Goal: Contribute content: Add original content to the website for others to see

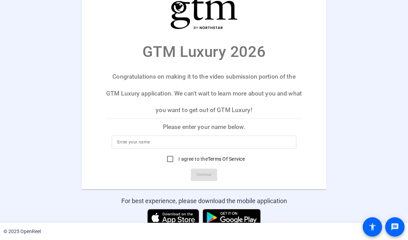
click at [152, 142] on input at bounding box center [203, 142] width 173 height 8
type input "[PERSON_NAME]"
click at [170, 161] on input "I agree to the Terms Of Service" at bounding box center [170, 159] width 14 height 14
checkbox input "true"
click at [208, 175] on span "Continue" at bounding box center [203, 175] width 15 height 10
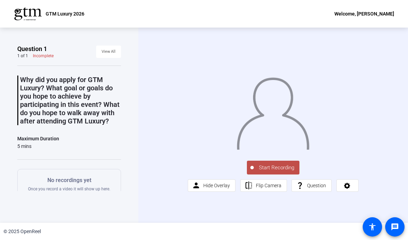
click at [269, 172] on span "Start Recording" at bounding box center [277, 168] width 46 height 8
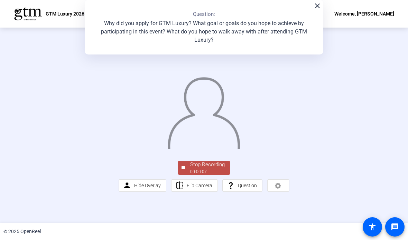
click at [201, 169] on div "Stop Recording" at bounding box center [207, 165] width 35 height 8
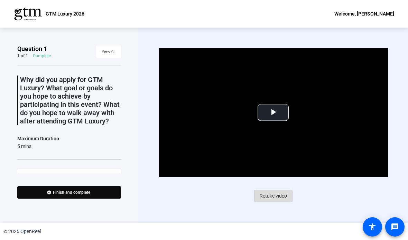
click at [270, 199] on span "Retake video" at bounding box center [272, 196] width 27 height 13
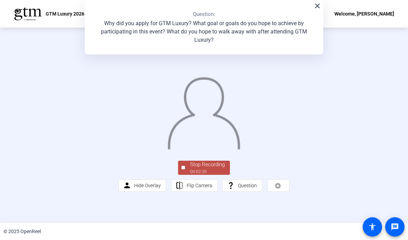
scroll to position [20, 0]
click at [190, 169] on div "Stop Recording" at bounding box center [207, 165] width 35 height 8
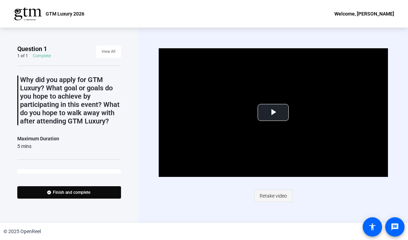
click at [271, 198] on span "Retake video" at bounding box center [272, 196] width 27 height 13
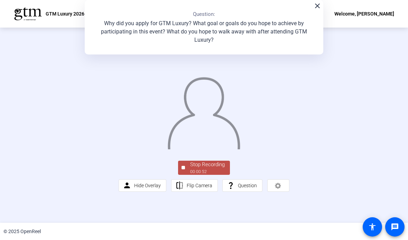
click at [219, 169] on div "Stop Recording" at bounding box center [207, 165] width 35 height 8
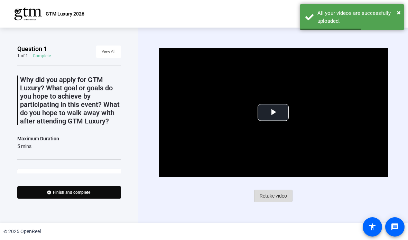
click at [267, 196] on span "Retake video" at bounding box center [272, 196] width 27 height 13
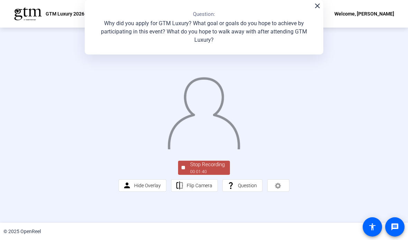
click at [194, 175] on div "00:01:40" at bounding box center [207, 172] width 35 height 6
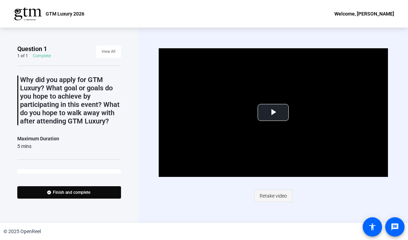
click at [271, 199] on span "Retake video" at bounding box center [272, 196] width 27 height 13
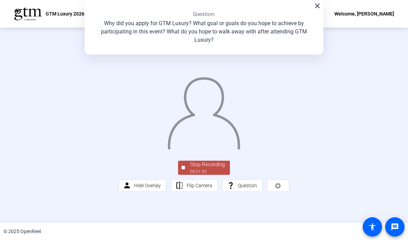
click at [201, 175] on div "00:01:55" at bounding box center [207, 172] width 35 height 6
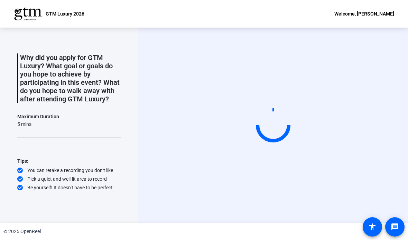
scroll to position [22, 0]
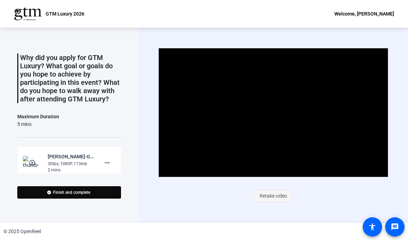
click at [268, 204] on span at bounding box center [273, 196] width 38 height 17
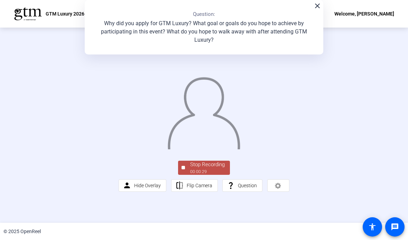
click at [209, 175] on div "00:00:29" at bounding box center [207, 172] width 35 height 6
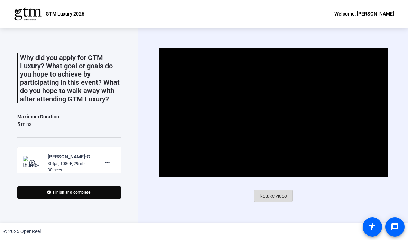
click at [269, 193] on span "Retake video" at bounding box center [272, 196] width 27 height 13
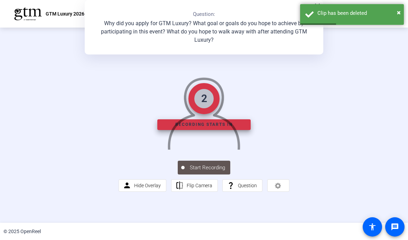
click at [194, 223] on div "© 2025 OpenReel" at bounding box center [204, 231] width 408 height 17
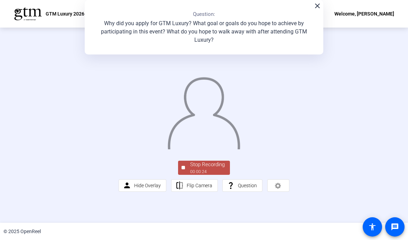
click at [207, 175] on div "00:00:24" at bounding box center [207, 172] width 35 height 6
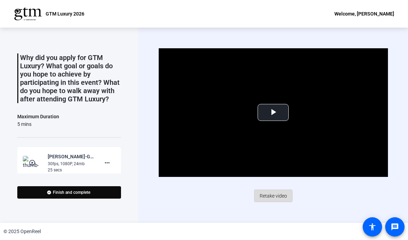
click at [270, 196] on span "Retake video" at bounding box center [272, 196] width 27 height 13
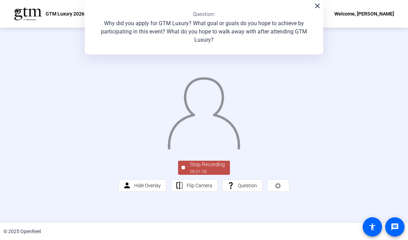
click at [194, 169] on div "Stop Recording" at bounding box center [207, 165] width 35 height 8
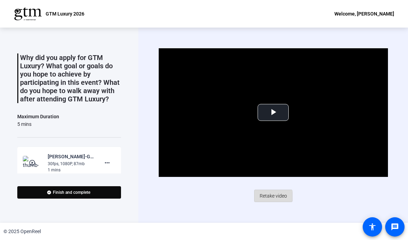
click at [265, 197] on span "Retake video" at bounding box center [272, 196] width 27 height 13
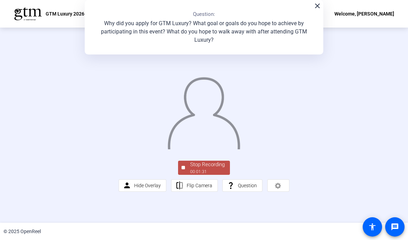
click at [187, 175] on span "Stop Recording 00:01:31" at bounding box center [207, 168] width 45 height 14
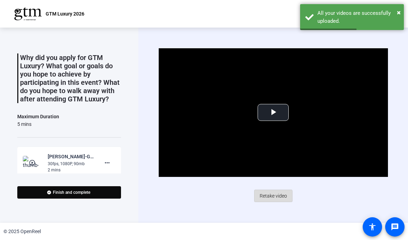
click at [271, 197] on span "Retake video" at bounding box center [272, 196] width 27 height 13
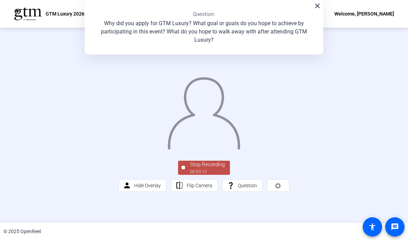
click at [209, 227] on div "© 2025 OpenReel" at bounding box center [204, 231] width 408 height 17
click at [204, 169] on div "Stop Recording" at bounding box center [207, 165] width 35 height 8
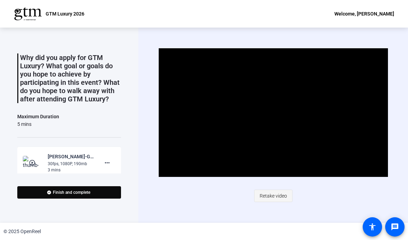
click at [278, 197] on span "Retake video" at bounding box center [272, 196] width 27 height 13
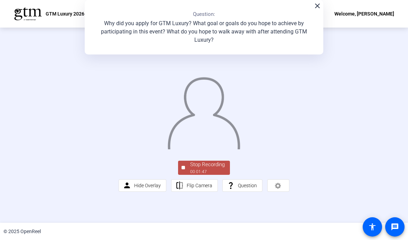
click at [200, 175] on div "00:01:47" at bounding box center [207, 172] width 35 height 6
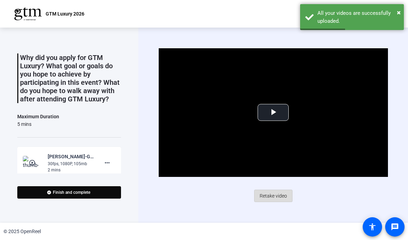
click at [270, 203] on span "Retake video" at bounding box center [272, 196] width 27 height 13
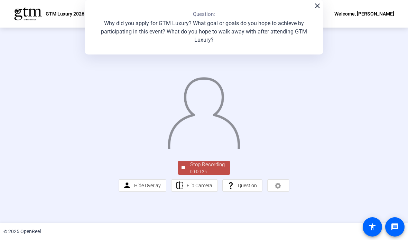
click at [199, 192] on div "Stop Recording 00:00:25 person Hide Overlay flip Flip Camera question_mark Ques…" at bounding box center [203, 176] width 171 height 32
click at [203, 175] on div "00:00:27" at bounding box center [207, 172] width 35 height 6
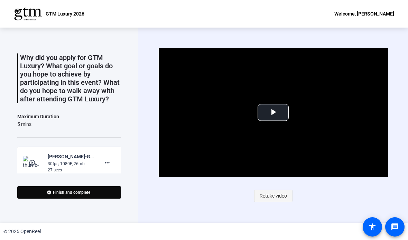
click at [274, 198] on span "Retake video" at bounding box center [272, 196] width 27 height 13
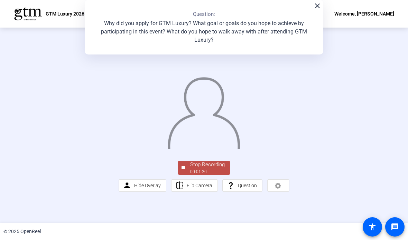
click at [187, 175] on span "Stop Recording 00:01:20" at bounding box center [207, 168] width 45 height 14
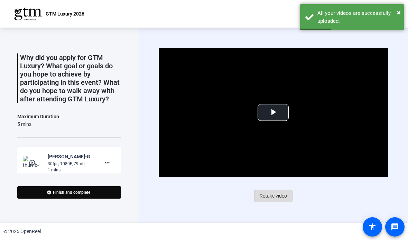
click at [272, 198] on span "Retake video" at bounding box center [272, 196] width 27 height 13
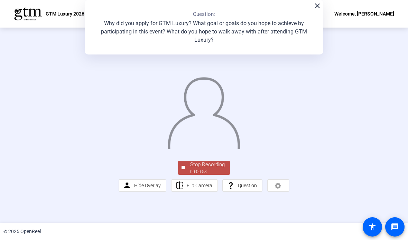
scroll to position [0, 0]
click at [199, 175] on div "00:01:01" at bounding box center [207, 172] width 35 height 6
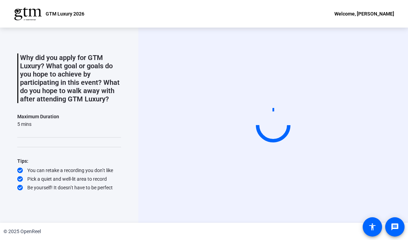
scroll to position [0, 0]
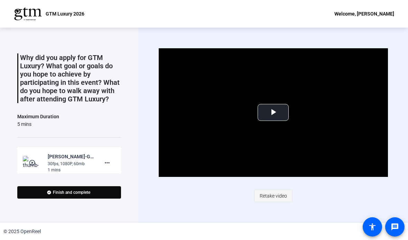
click at [267, 199] on span "Retake video" at bounding box center [272, 196] width 27 height 13
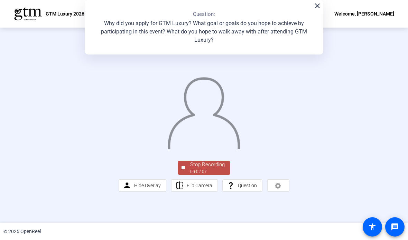
click at [203, 169] on div "Stop Recording" at bounding box center [207, 165] width 35 height 8
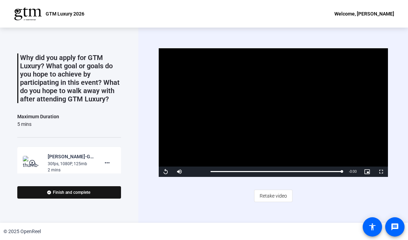
click at [71, 194] on span "Finish and complete" at bounding box center [71, 193] width 37 height 6
